Goal: Transaction & Acquisition: Purchase product/service

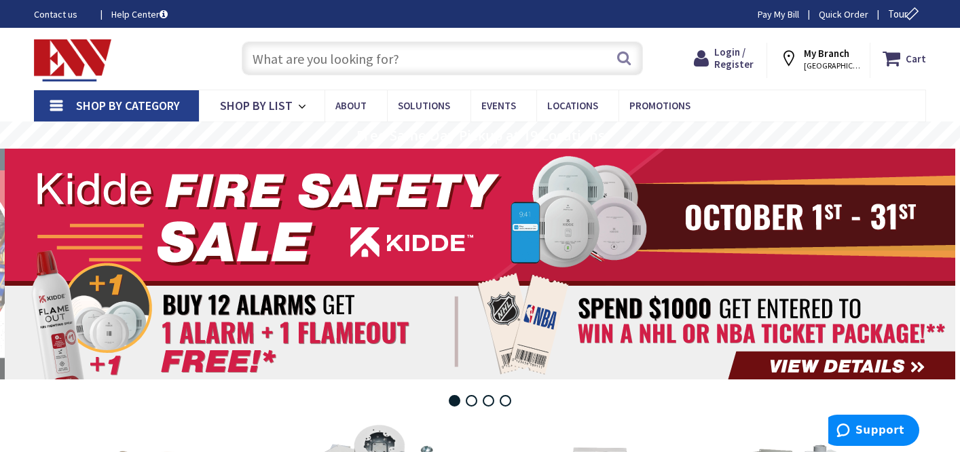
click at [836, 58] on strong "My Branch" at bounding box center [826, 53] width 45 height 13
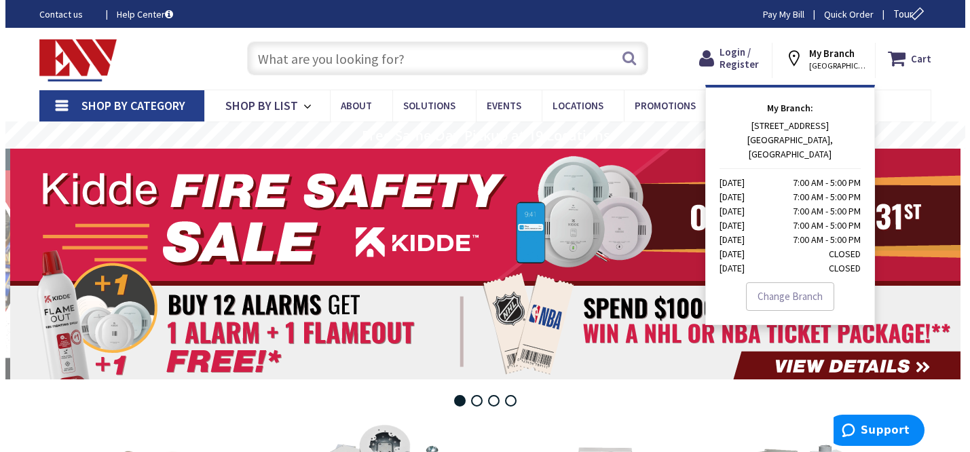
scroll to position [68, 0]
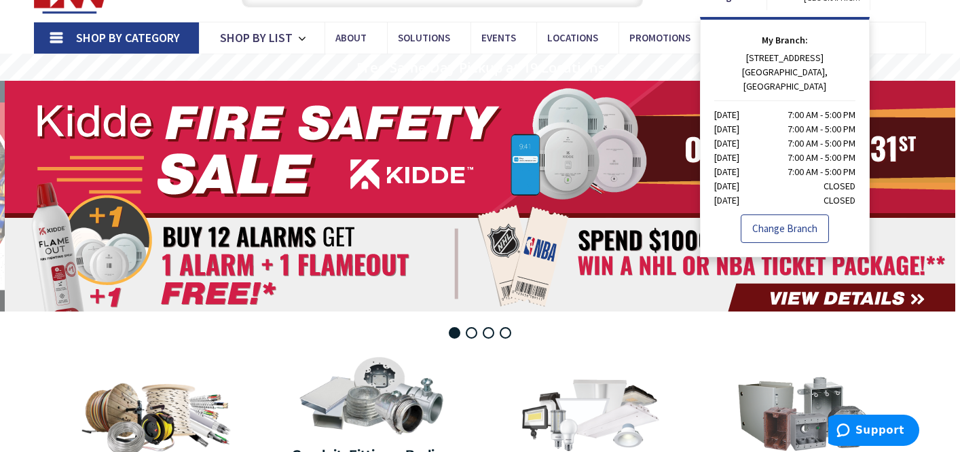
click at [782, 215] on link "Change Branch" at bounding box center [785, 229] width 88 height 29
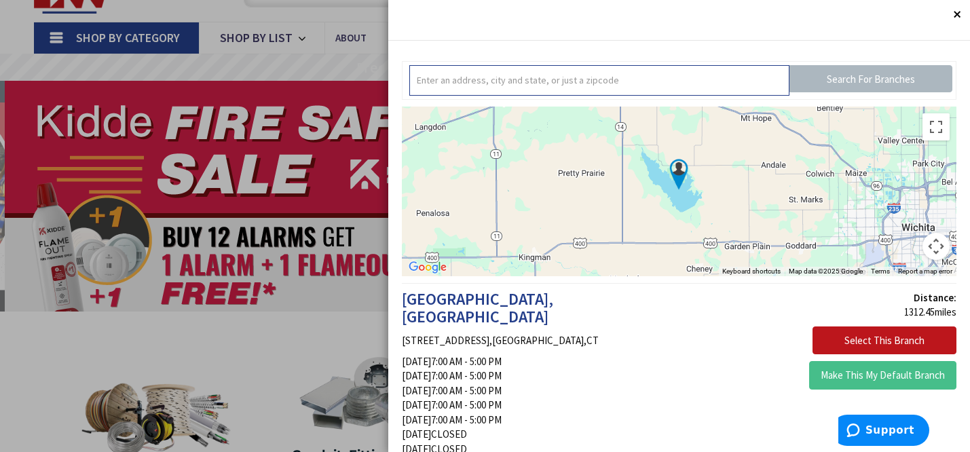
click at [605, 77] on input "text" at bounding box center [599, 80] width 380 height 31
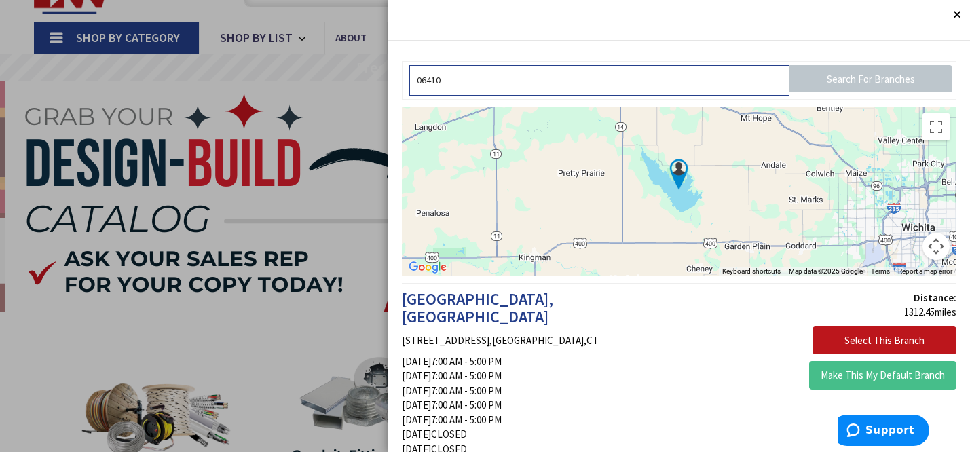
type input "06410"
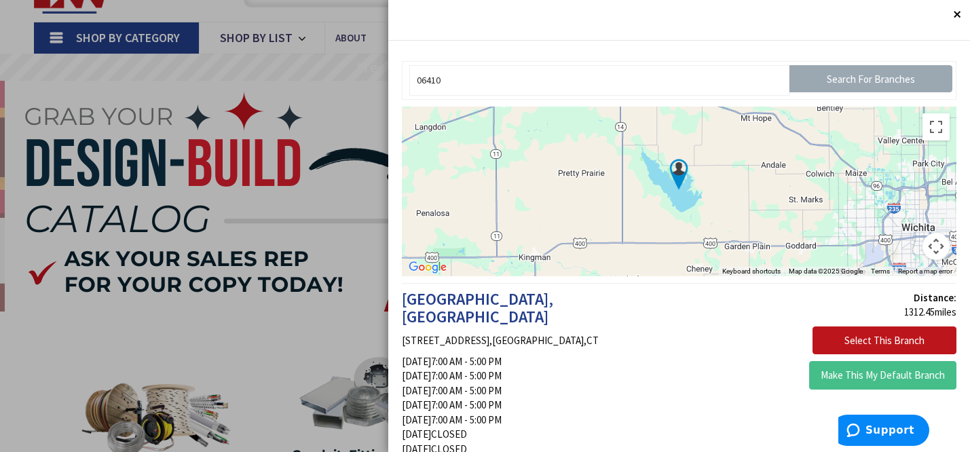
click at [849, 76] on input "Search For Branches" at bounding box center [871, 78] width 163 height 27
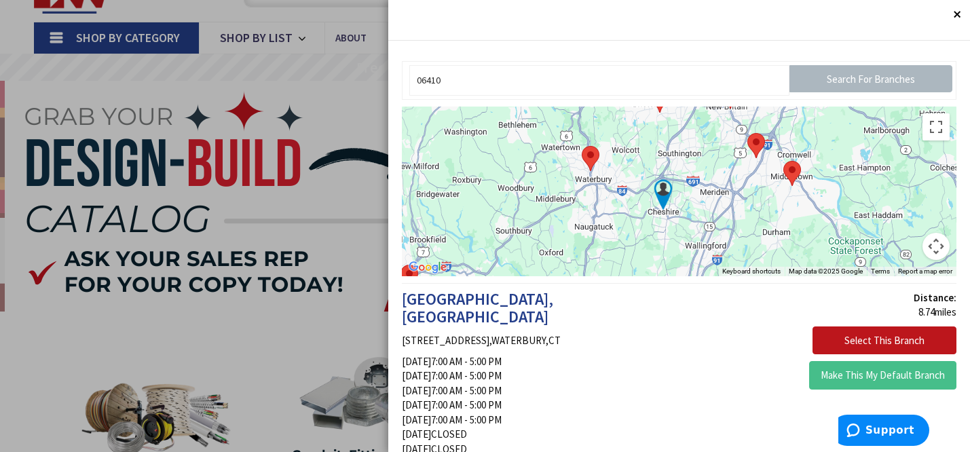
drag, startPoint x: 784, startPoint y: 188, endPoint x: 767, endPoint y: 210, distance: 27.6
click at [767, 210] on div at bounding box center [679, 192] width 555 height 170
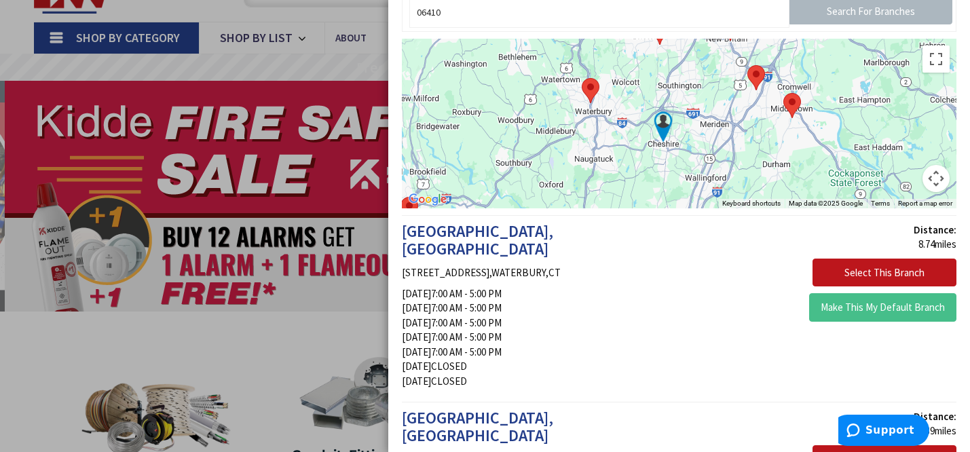
click at [748, 65] on area at bounding box center [748, 65] width 0 height 0
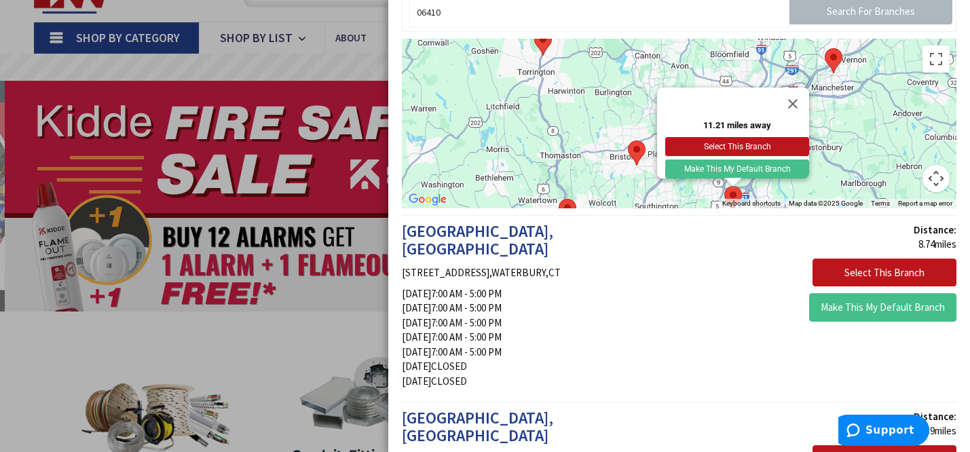
drag, startPoint x: 606, startPoint y: 110, endPoint x: 580, endPoint y: 137, distance: 37.9
click at [580, 137] on div "11.21 miles away Select This Branch Make This My Default Branch" at bounding box center [679, 124] width 555 height 170
click at [748, 137] on button "Select This Branch" at bounding box center [737, 146] width 144 height 19
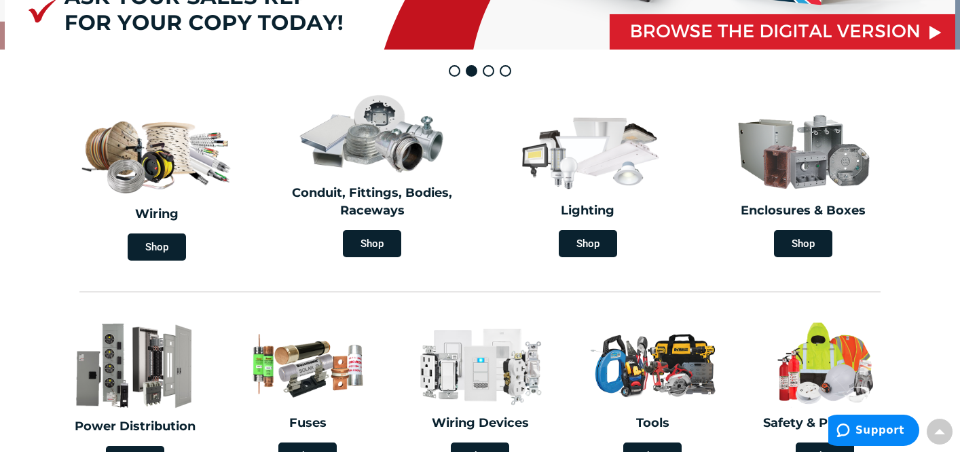
scroll to position [339, 0]
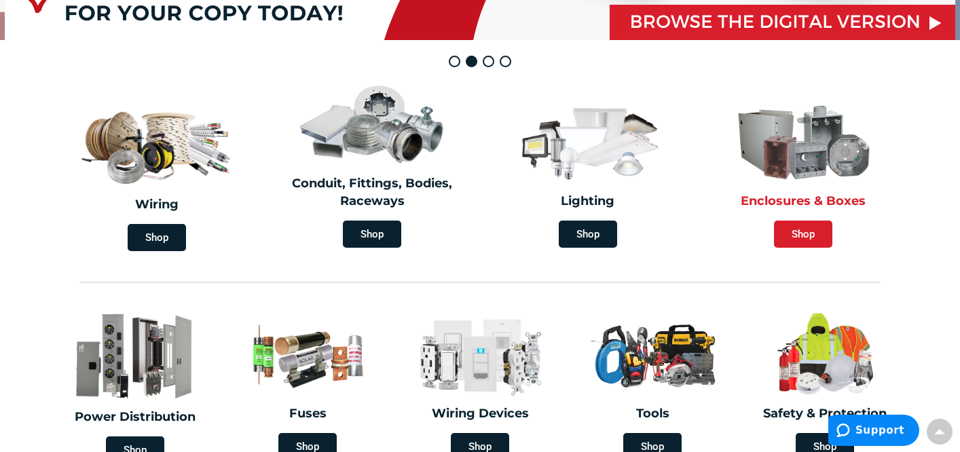
click at [805, 233] on span "Shop" at bounding box center [803, 234] width 58 height 27
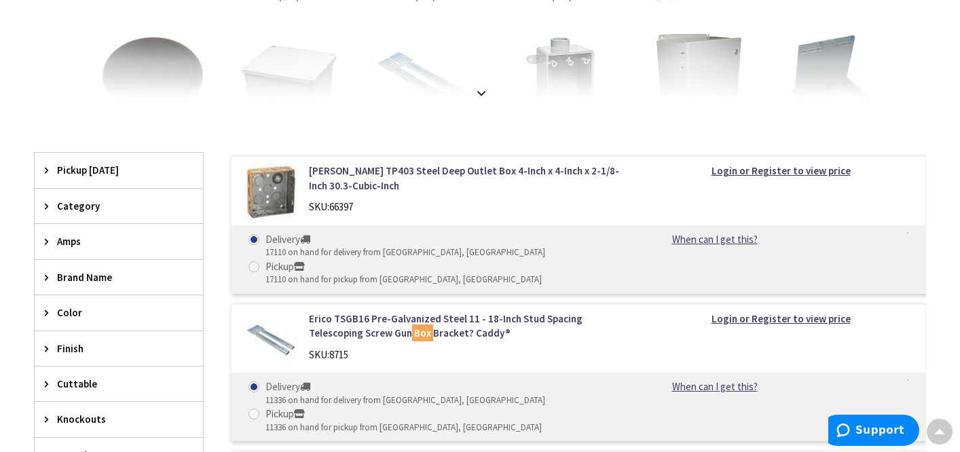
scroll to position [272, 0]
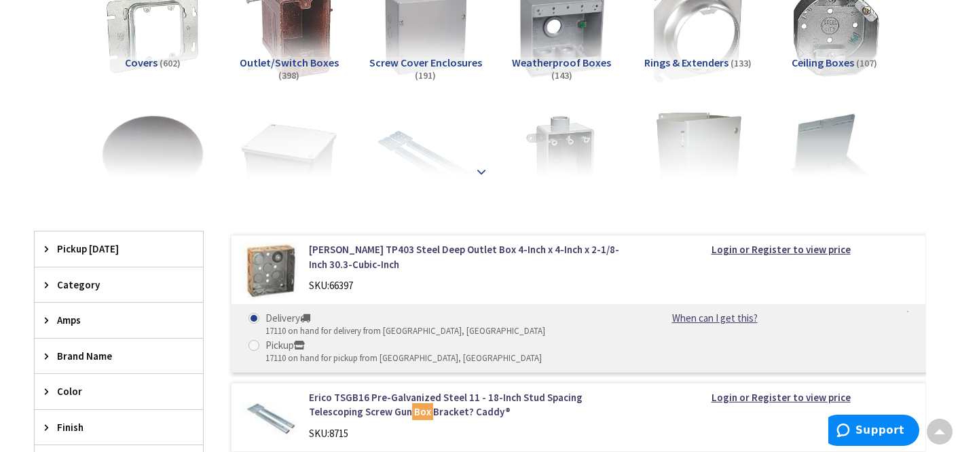
click at [481, 164] on strong at bounding box center [481, 165] width 16 height 15
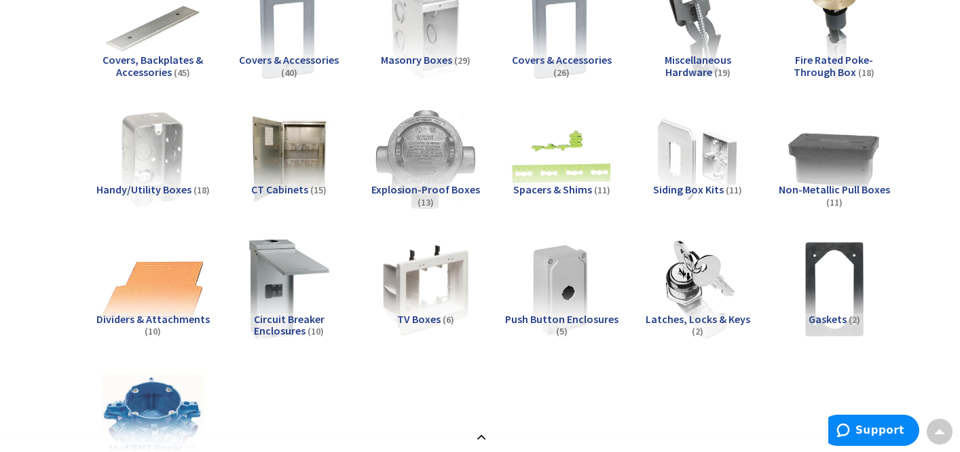
scroll to position [611, 0]
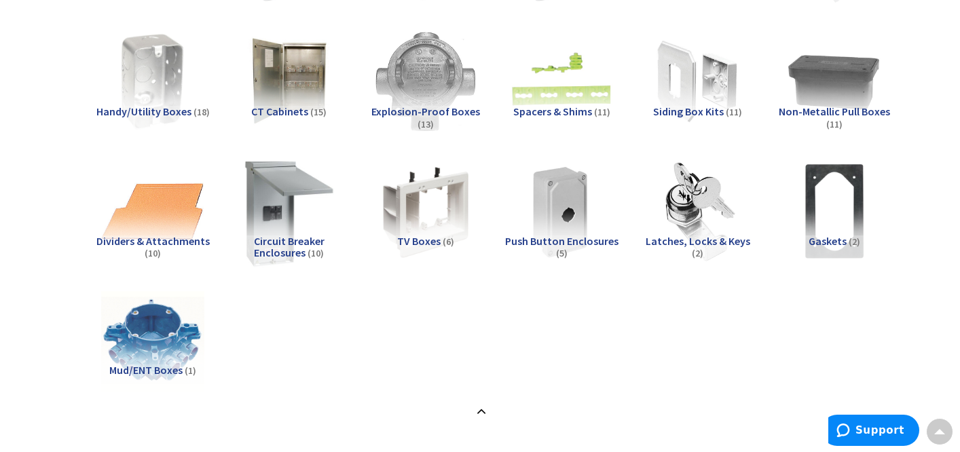
click at [267, 223] on img at bounding box center [289, 210] width 113 height 113
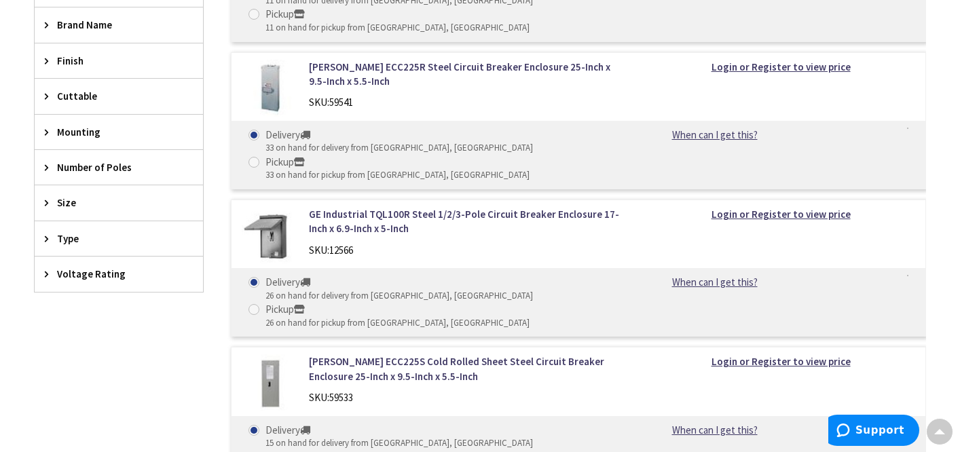
scroll to position [1194, 0]
